Goal: Find specific page/section: Find specific page/section

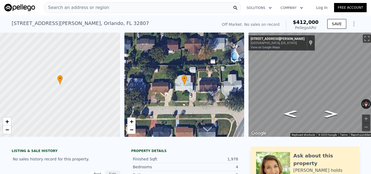
click at [127, 11] on div "Search an address or region" at bounding box center [142, 7] width 198 height 11
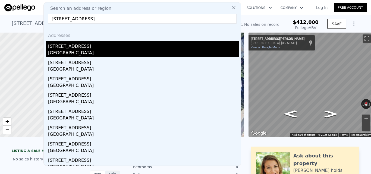
type input "[STREET_ADDRESS]"
click at [78, 50] on div "[GEOGRAPHIC_DATA]" at bounding box center [143, 54] width 191 height 8
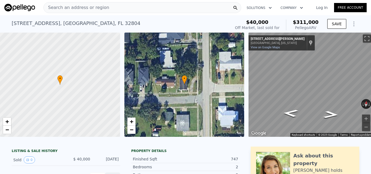
click at [99, 8] on span "Search an address or region" at bounding box center [77, 7] width 66 height 7
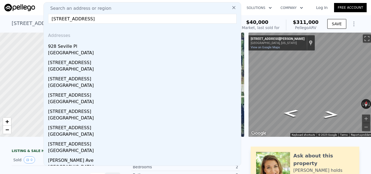
click at [113, 19] on input "[STREET_ADDRESS]" at bounding box center [142, 19] width 189 height 10
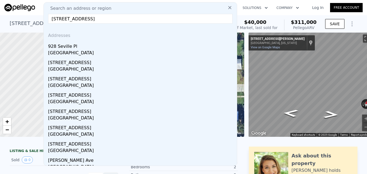
click at [113, 19] on input "[STREET_ADDRESS]" at bounding box center [140, 19] width 185 height 10
paste input "[STREET_ADDRESS]"
type input "[STREET_ADDRESS]"
